Goal: Information Seeking & Learning: Learn about a topic

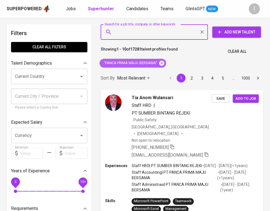
click at [163, 65] on icon at bounding box center [161, 63] width 5 height 5
click at [159, 37] on input "Search for a job title, company or other keywords" at bounding box center [155, 32] width 83 height 11
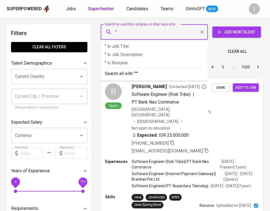
paste input "Insultec International Indonesia"
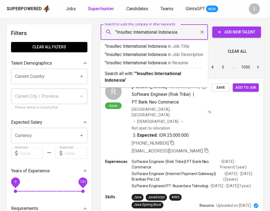
type input ""Insultec International Indonesia""
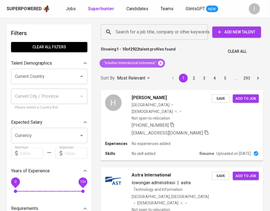
click at [160, 63] on icon at bounding box center [160, 63] width 5 height 5
click at [163, 38] on div "Search for a job title, company or other keywords" at bounding box center [154, 31] width 107 height 15
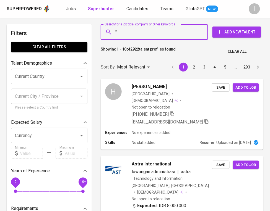
paste input "Ega Tekelindo Prima"
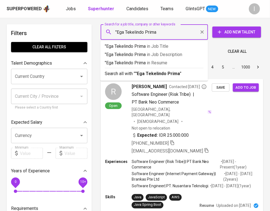
type input ""Ega Tekelindo Prima""
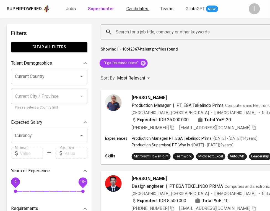
scroll to position [187, 0]
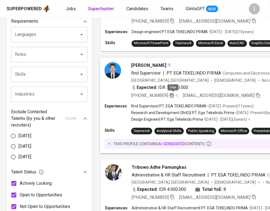
click at [173, 95] on icon "button" at bounding box center [171, 95] width 5 height 5
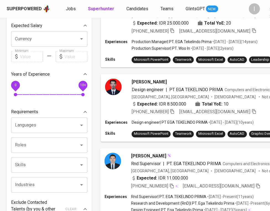
scroll to position [0, 0]
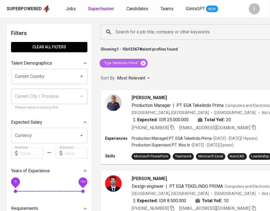
click at [143, 62] on icon at bounding box center [143, 63] width 6 height 6
click at [147, 36] on input "Search for a job title, company or other keywords" at bounding box center [273, 32] width 318 height 11
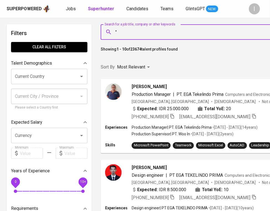
paste input "Dwiyan [PERSON_NAME]"
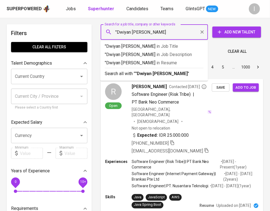
type input ""Dwiyan [PERSON_NAME]""
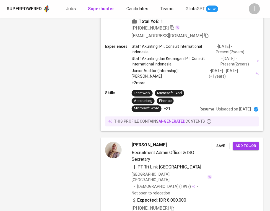
scroll to position [1371, 0]
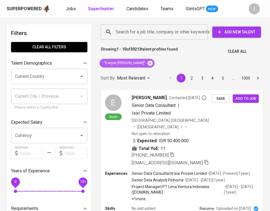
click at [152, 62] on icon at bounding box center [150, 63] width 5 height 5
click at [152, 41] on div "Search for a job title, company or other keywords Search for a job title, compa…" at bounding box center [180, 32] width 163 height 18
click at [152, 35] on input "Search for a job title, company or other keywords" at bounding box center [155, 32] width 83 height 11
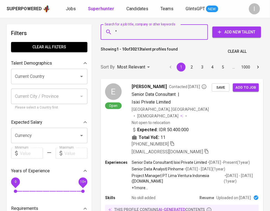
paste input "[PERSON_NAME]"
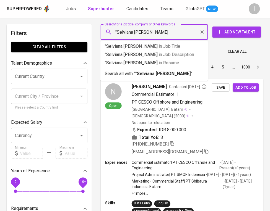
type input ""Selviana [PERSON_NAME]""
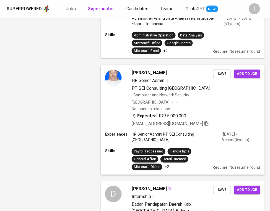
scroll to position [479, 0]
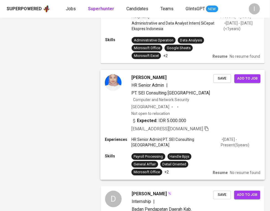
click at [216, 110] on div "[PERSON_NAME] HR Senior Admin | PT. SEI Consulting Jakarta Computer and Network…" at bounding box center [182, 103] width 164 height 67
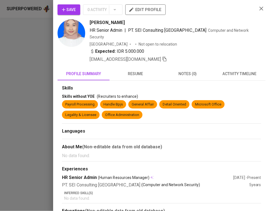
click at [140, 70] on span "resume" at bounding box center [135, 73] width 45 height 7
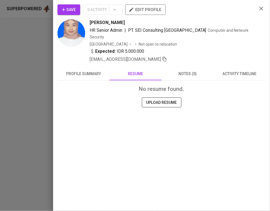
click at [97, 70] on span "profile summary" at bounding box center [83, 73] width 45 height 7
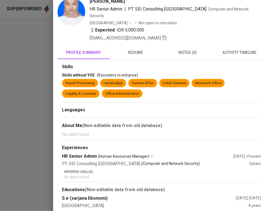
scroll to position [0, 0]
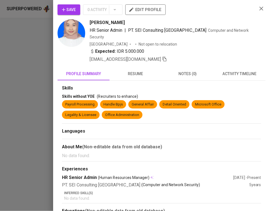
click at [135, 70] on span "resume" at bounding box center [135, 73] width 45 height 7
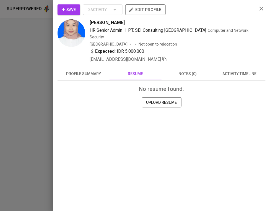
click at [193, 70] on span "notes (0)" at bounding box center [187, 73] width 45 height 7
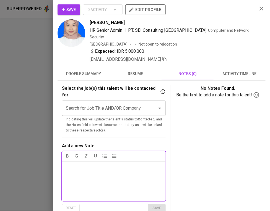
click at [236, 70] on span "activity timeline" at bounding box center [239, 73] width 45 height 7
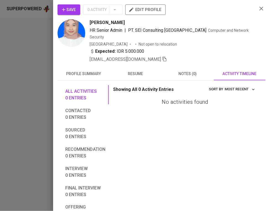
click at [191, 70] on span "notes (0)" at bounding box center [187, 73] width 45 height 7
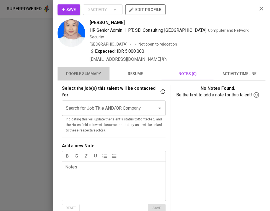
click at [87, 70] on span "profile summary" at bounding box center [83, 73] width 45 height 7
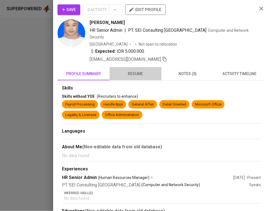
click at [143, 70] on span "resume" at bounding box center [135, 73] width 45 height 7
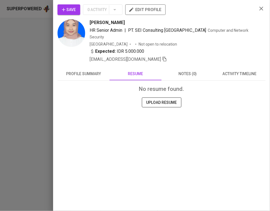
click at [88, 70] on span "profile summary" at bounding box center [83, 73] width 45 height 7
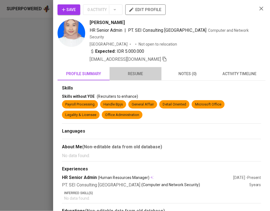
click at [139, 70] on span "resume" at bounding box center [135, 73] width 45 height 7
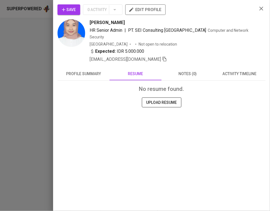
click at [89, 67] on button "profile summary" at bounding box center [83, 73] width 52 height 13
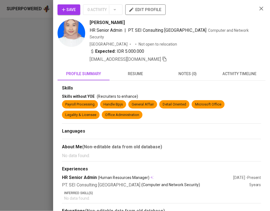
click at [22, 79] on div at bounding box center [135, 105] width 270 height 211
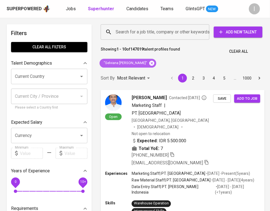
click at [149, 64] on icon at bounding box center [151, 63] width 5 height 5
click at [147, 35] on input "Search for a job title, company or other keywords" at bounding box center [156, 32] width 84 height 11
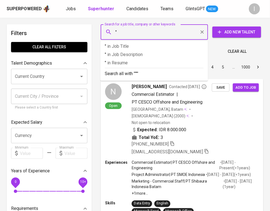
paste input "Sumitomo Electric"
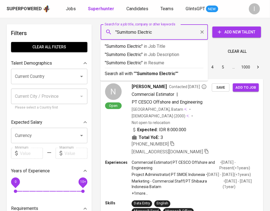
type input ""Sumitomo Electric""
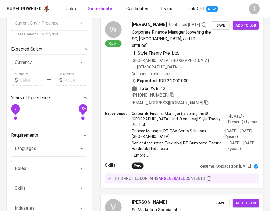
scroll to position [276, 0]
